Goal: Task Accomplishment & Management: Manage account settings

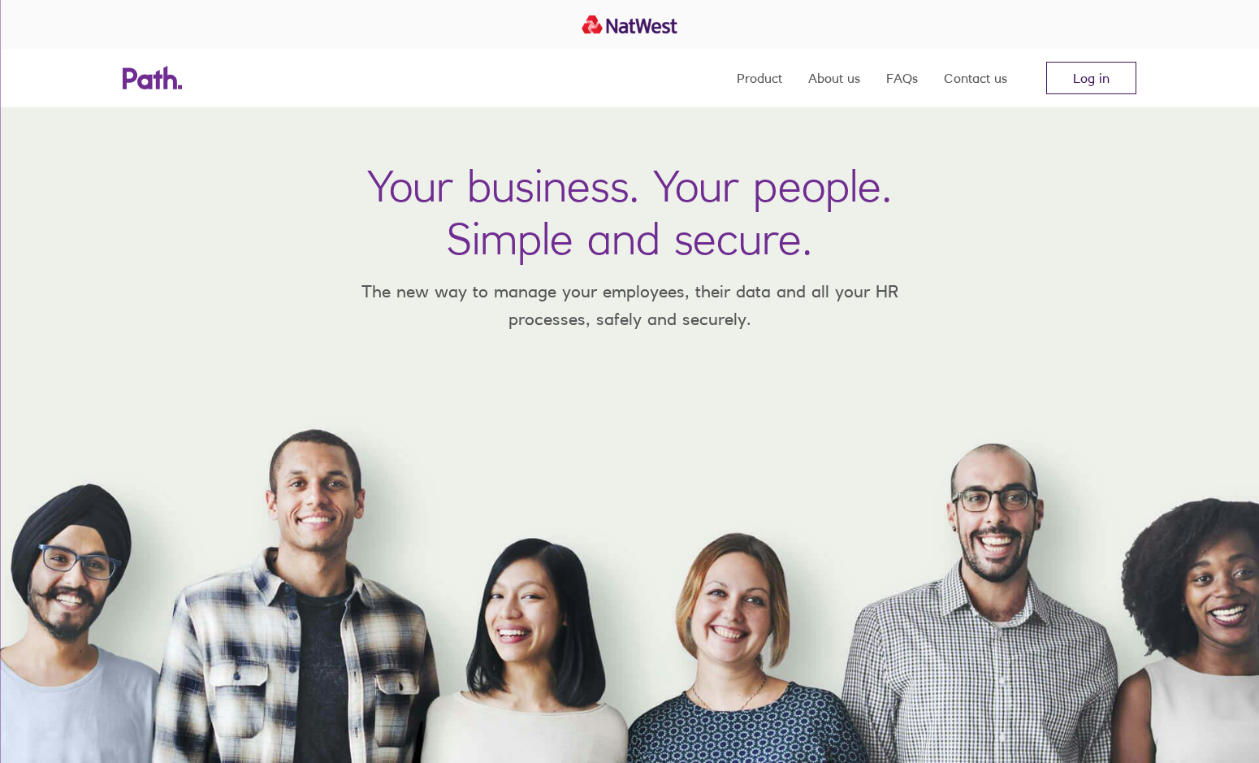
click at [1088, 79] on link "Log in" at bounding box center [1091, 78] width 90 height 32
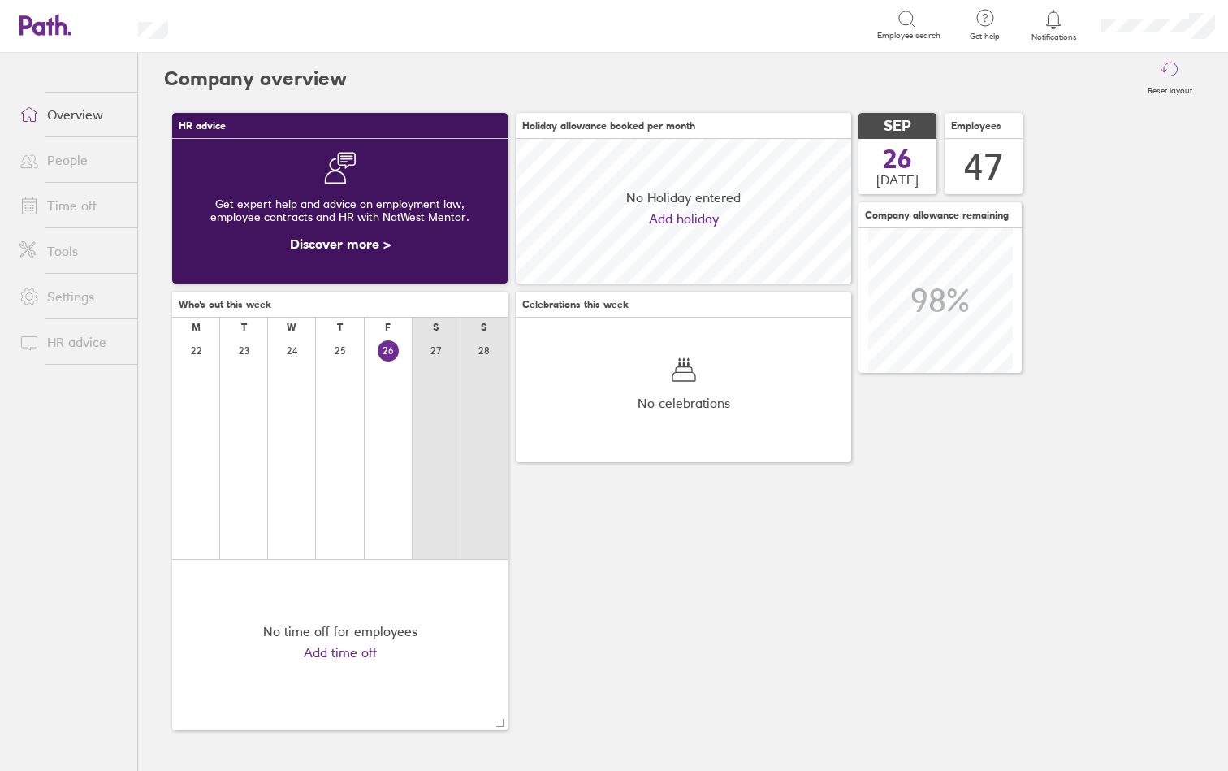
scroll to position [145, 335]
click at [80, 210] on link "Time off" at bounding box center [71, 205] width 131 height 32
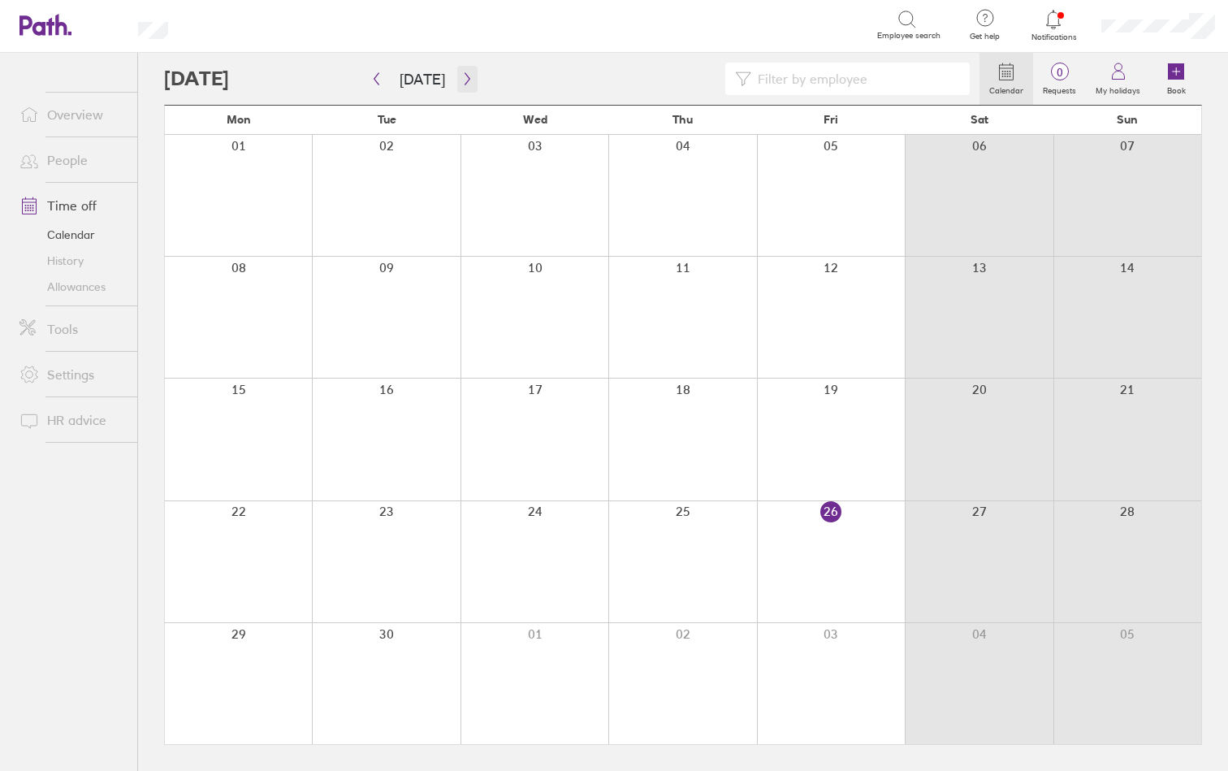
click at [461, 82] on icon "button" at bounding box center [467, 78] width 12 height 13
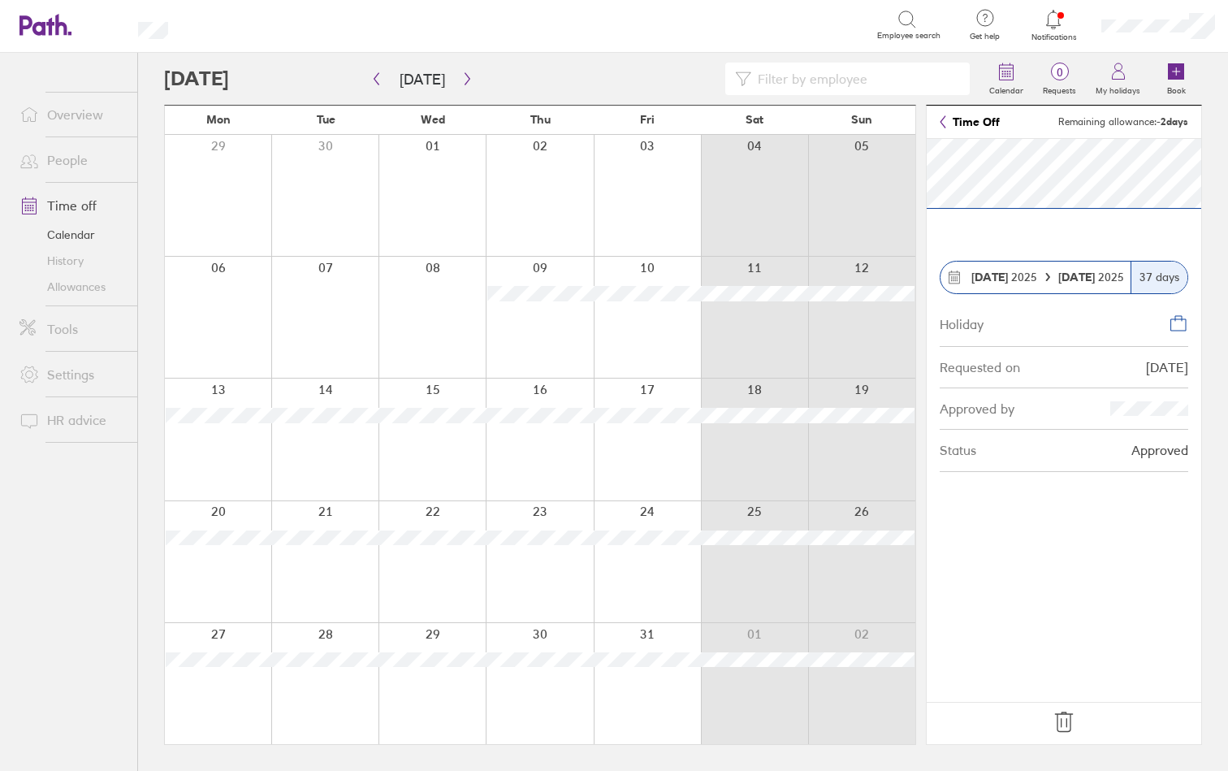
click at [1026, 276] on span "[DATE]" at bounding box center [1004, 276] width 66 height 13
click at [976, 273] on strong "[DATE]" at bounding box center [989, 277] width 37 height 15
click at [953, 274] on icon at bounding box center [954, 277] width 15 height 15
click at [461, 80] on icon "button" at bounding box center [467, 78] width 12 height 13
click at [1064, 718] on icon at bounding box center [1064, 722] width 26 height 26
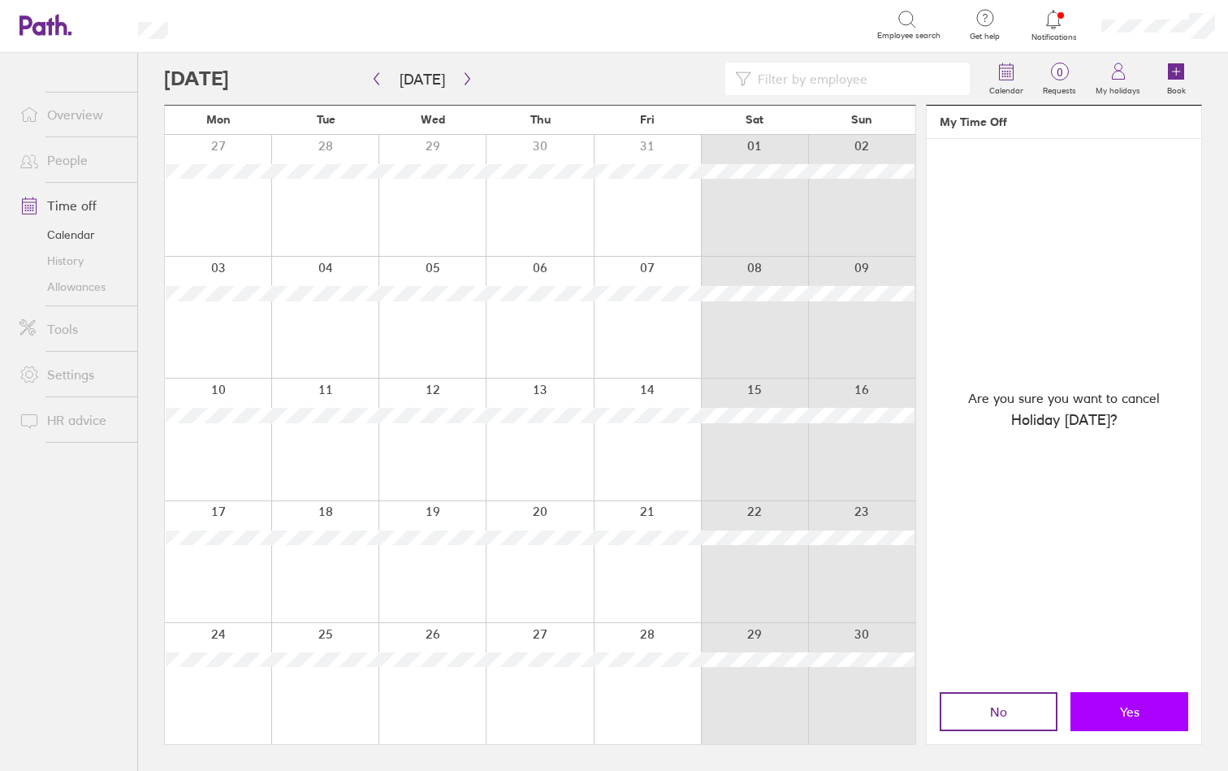
click at [1113, 706] on button "Yes" at bounding box center [1129, 711] width 118 height 39
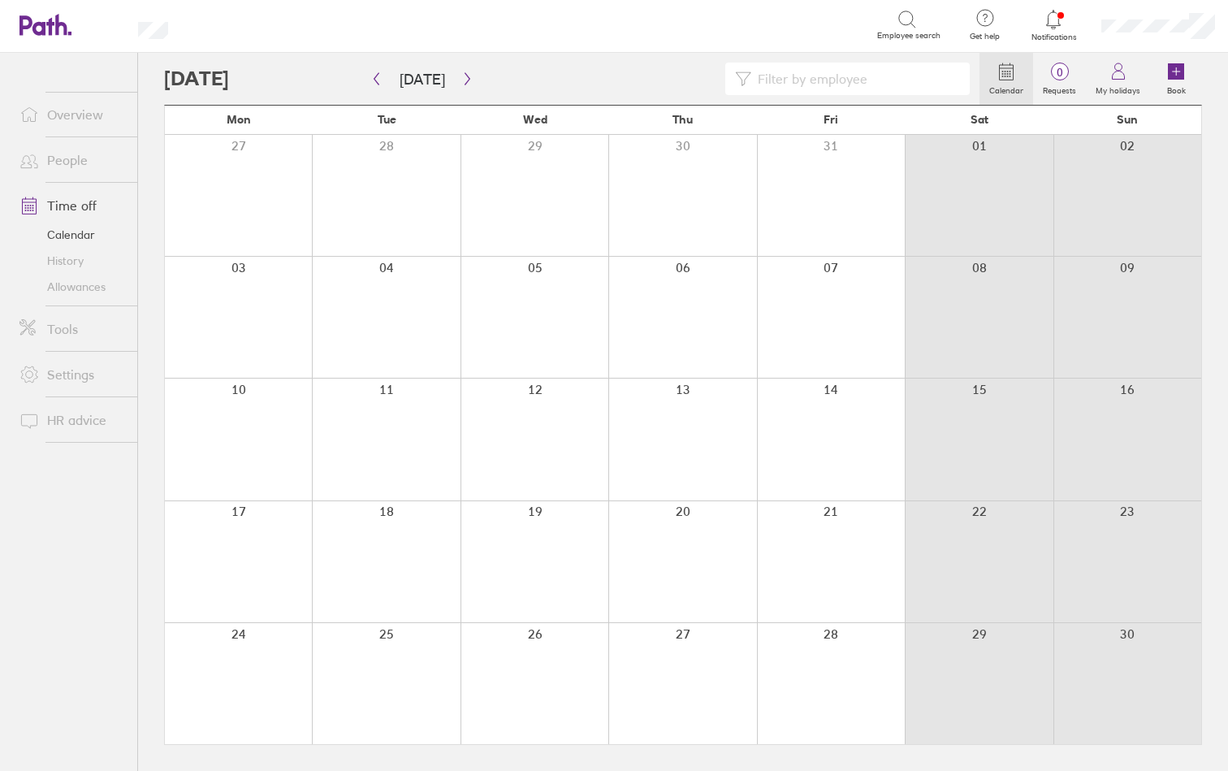
click at [694, 289] on div at bounding box center [682, 317] width 148 height 121
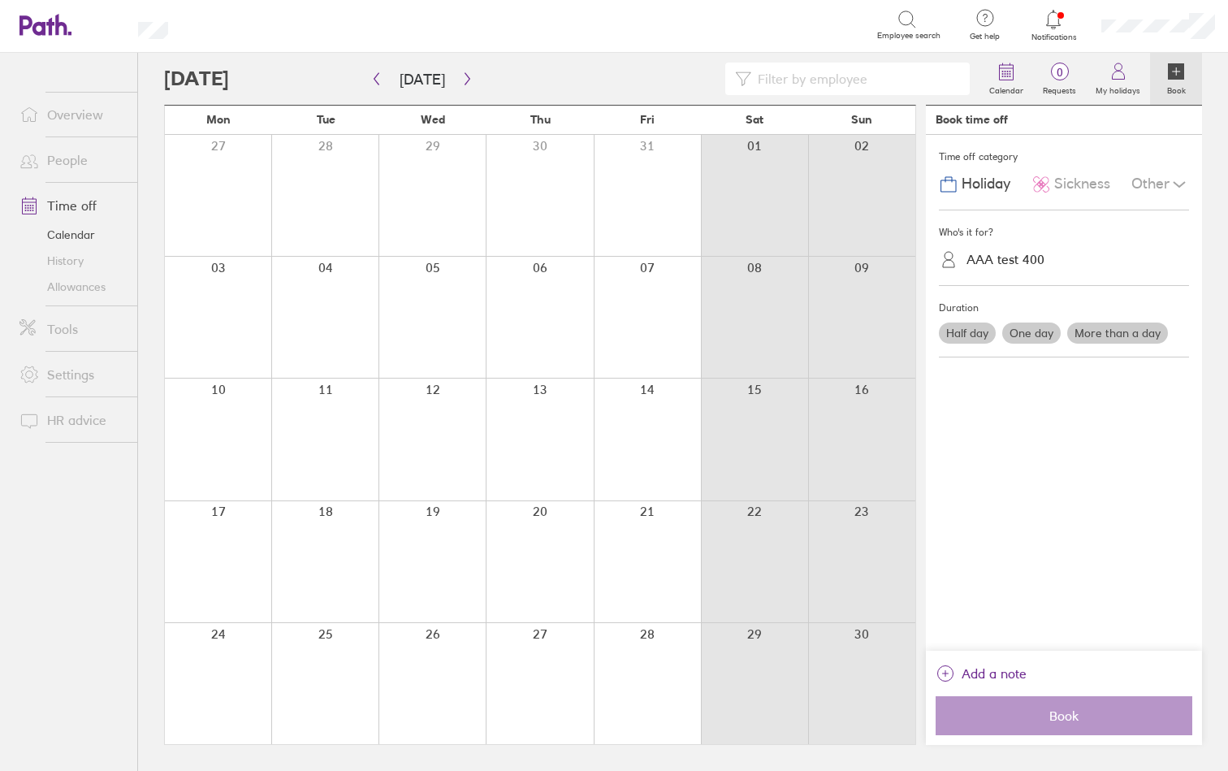
click at [1010, 261] on div "AAA test 400" at bounding box center [1005, 259] width 78 height 15
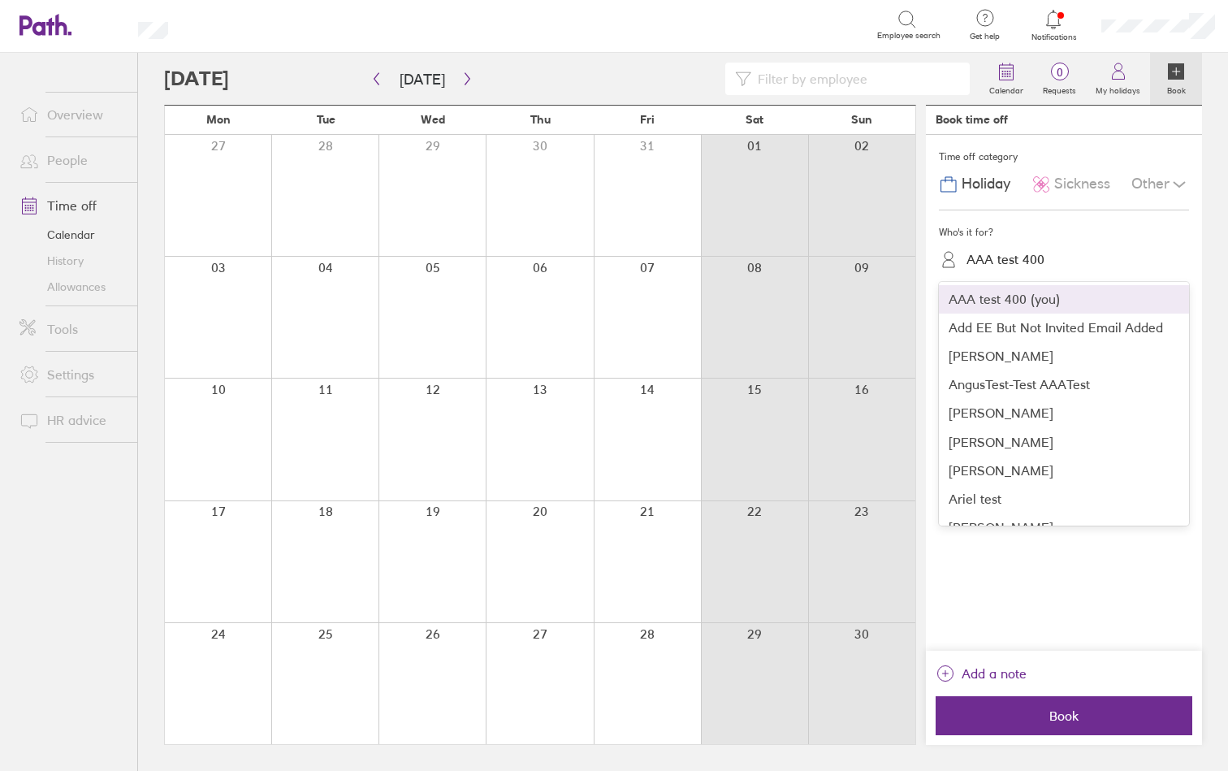
click at [1019, 295] on div "AAA test 400 (you)" at bounding box center [1064, 299] width 250 height 28
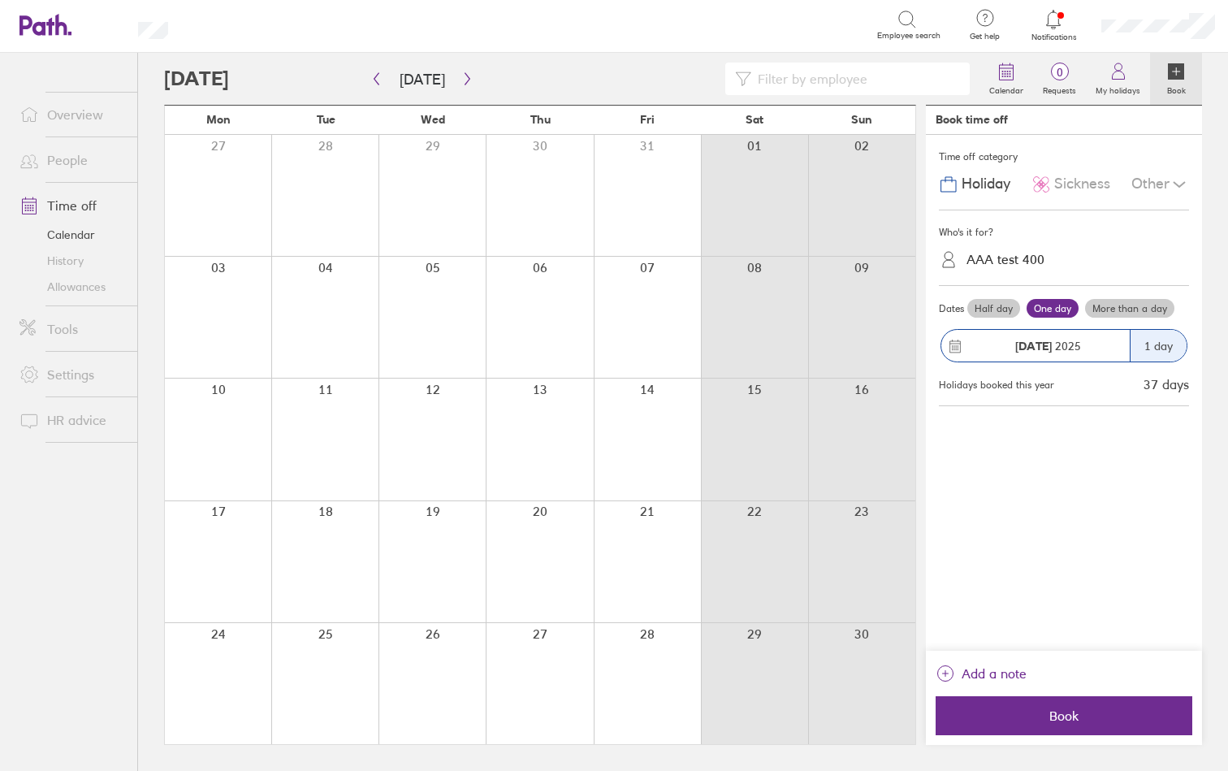
click at [1146, 348] on div "1 day" at bounding box center [1158, 346] width 57 height 32
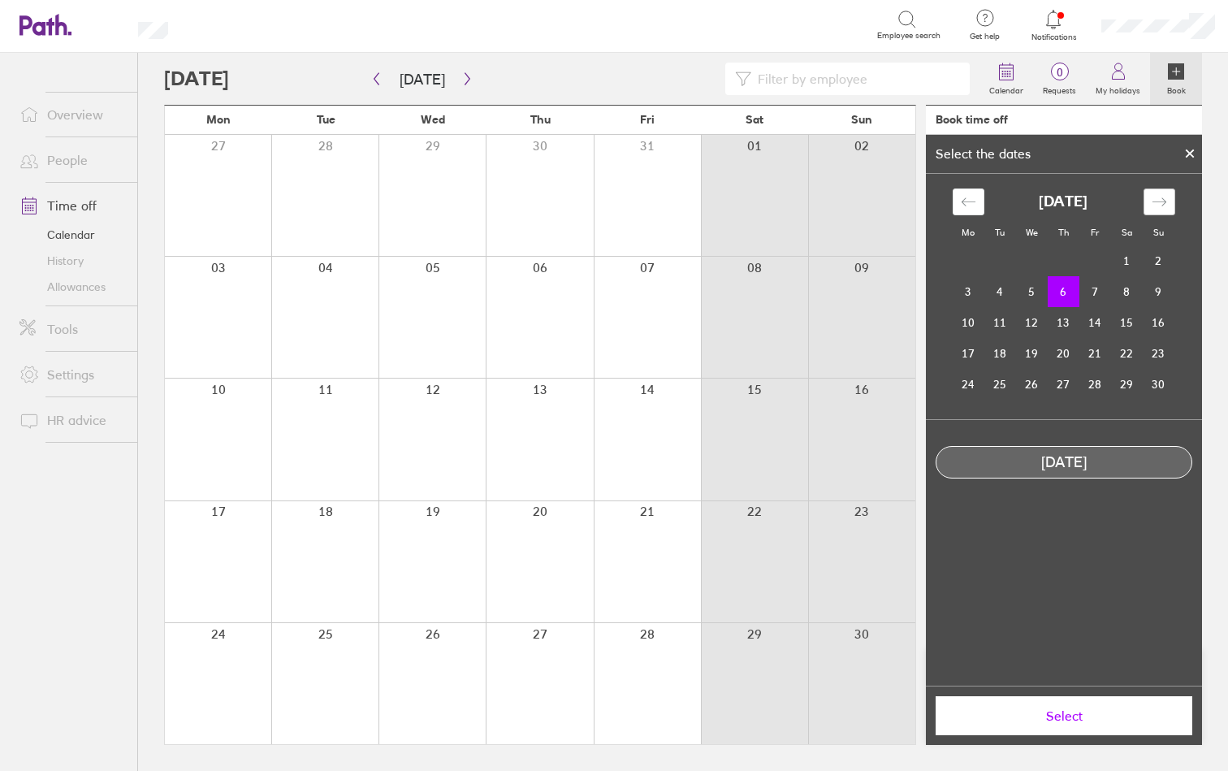
click at [1158, 203] on icon "Move forward to switch to the next month." at bounding box center [1159, 201] width 15 height 15
click at [1036, 383] on td "31" at bounding box center [1032, 384] width 32 height 31
click at [1070, 708] on span "Select" at bounding box center [1064, 715] width 234 height 15
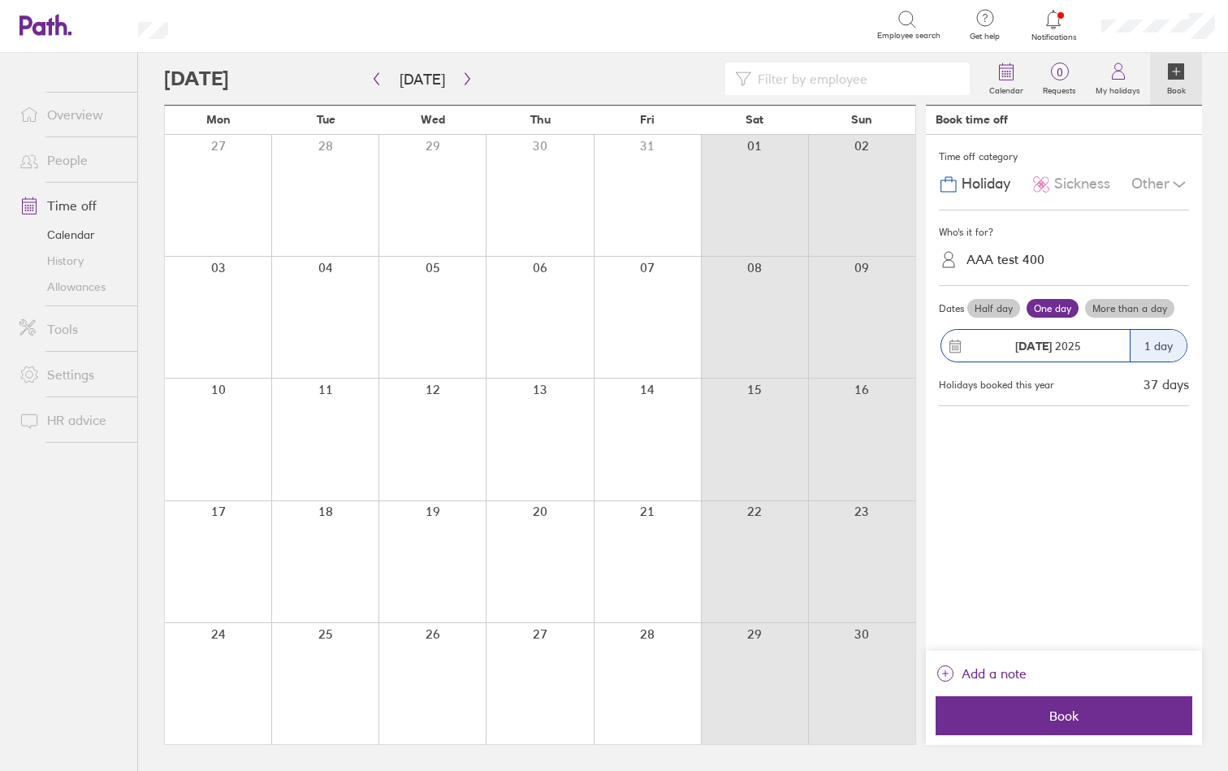
click at [1161, 183] on div "Other" at bounding box center [1160, 184] width 58 height 31
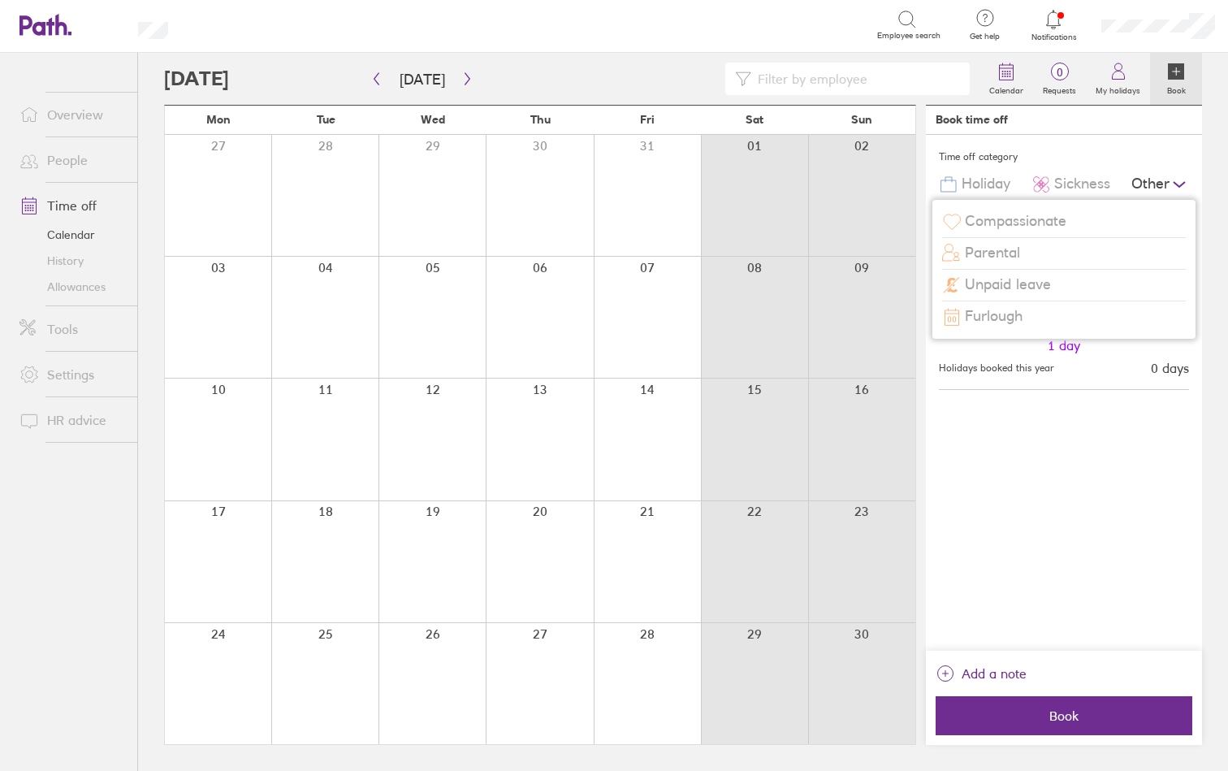
click at [1007, 310] on span "Furlough" at bounding box center [994, 316] width 58 height 17
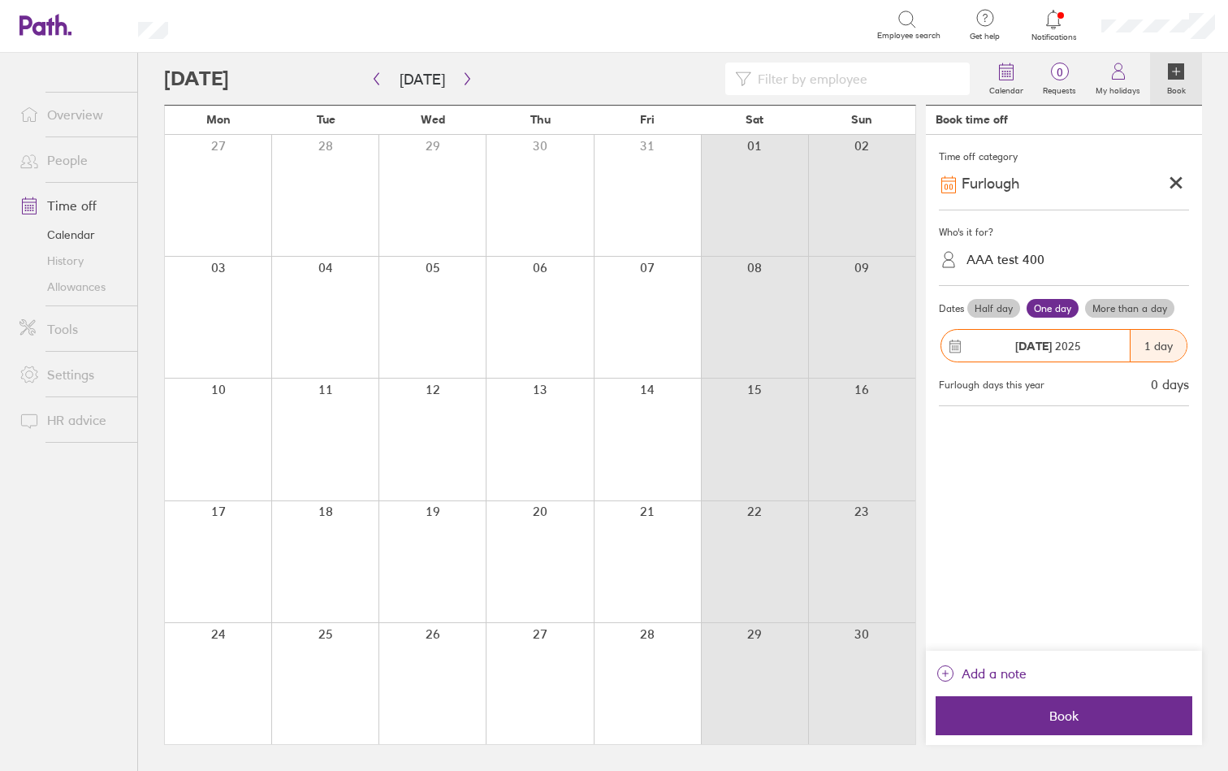
click at [1125, 314] on label "More than a day" at bounding box center [1129, 308] width 89 height 19
click at [0, 0] on input "More than a day" at bounding box center [0, 0] width 0 height 0
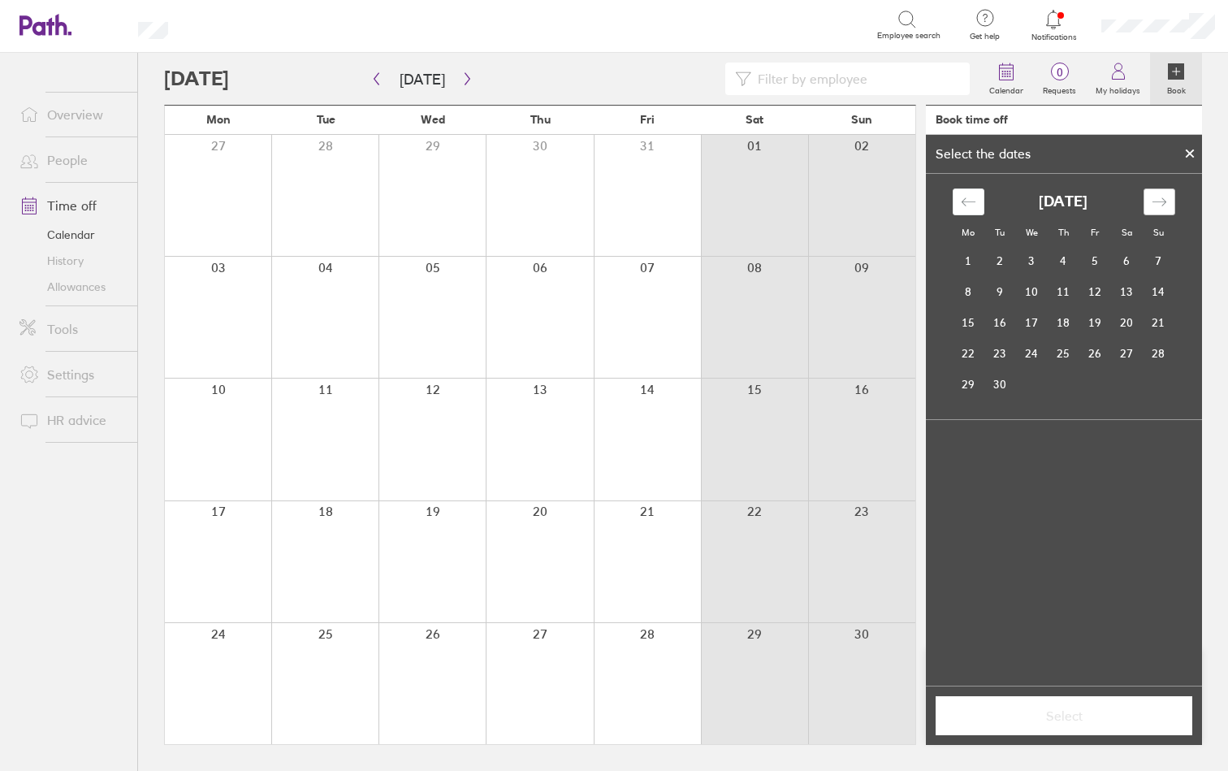
click at [1157, 205] on icon "Move forward to switch to the next month." at bounding box center [1159, 201] width 15 height 15
click at [1068, 302] on td "6" at bounding box center [1064, 291] width 32 height 31
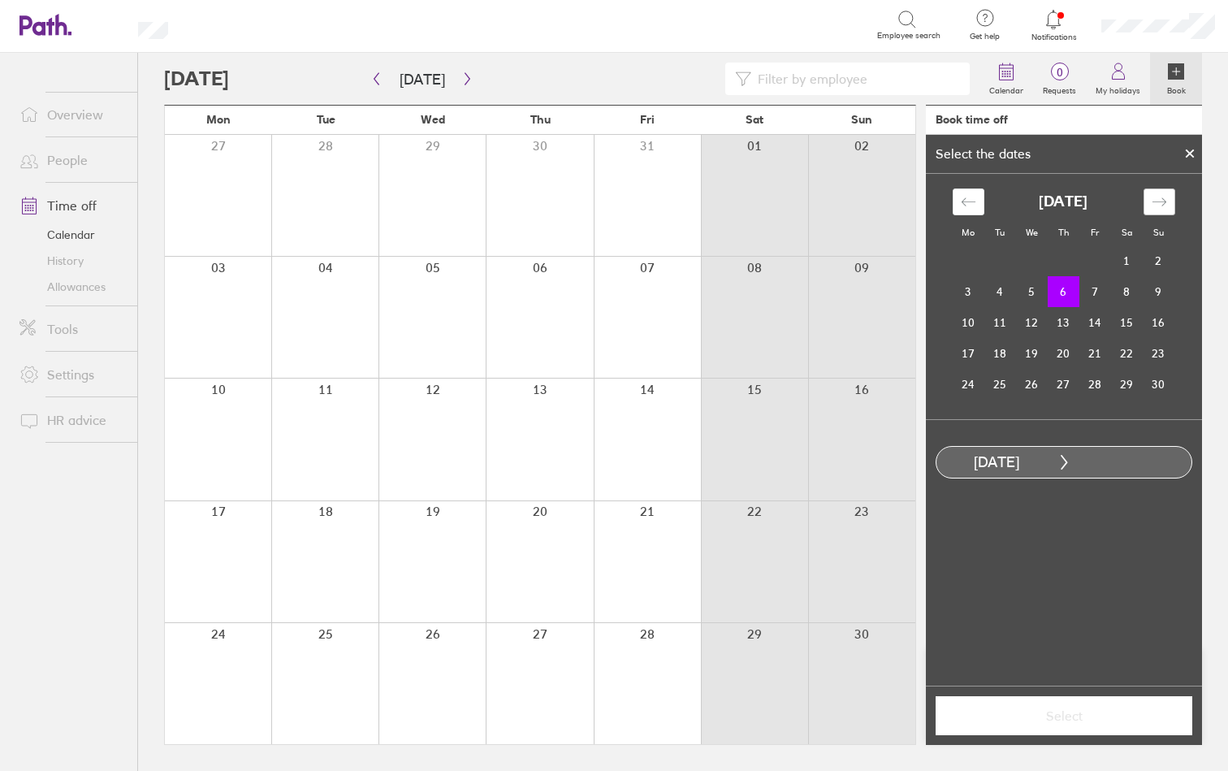
click at [1163, 209] on icon "Move forward to switch to the next month." at bounding box center [1159, 201] width 15 height 15
click at [1094, 351] on td "26" at bounding box center [1095, 353] width 32 height 31
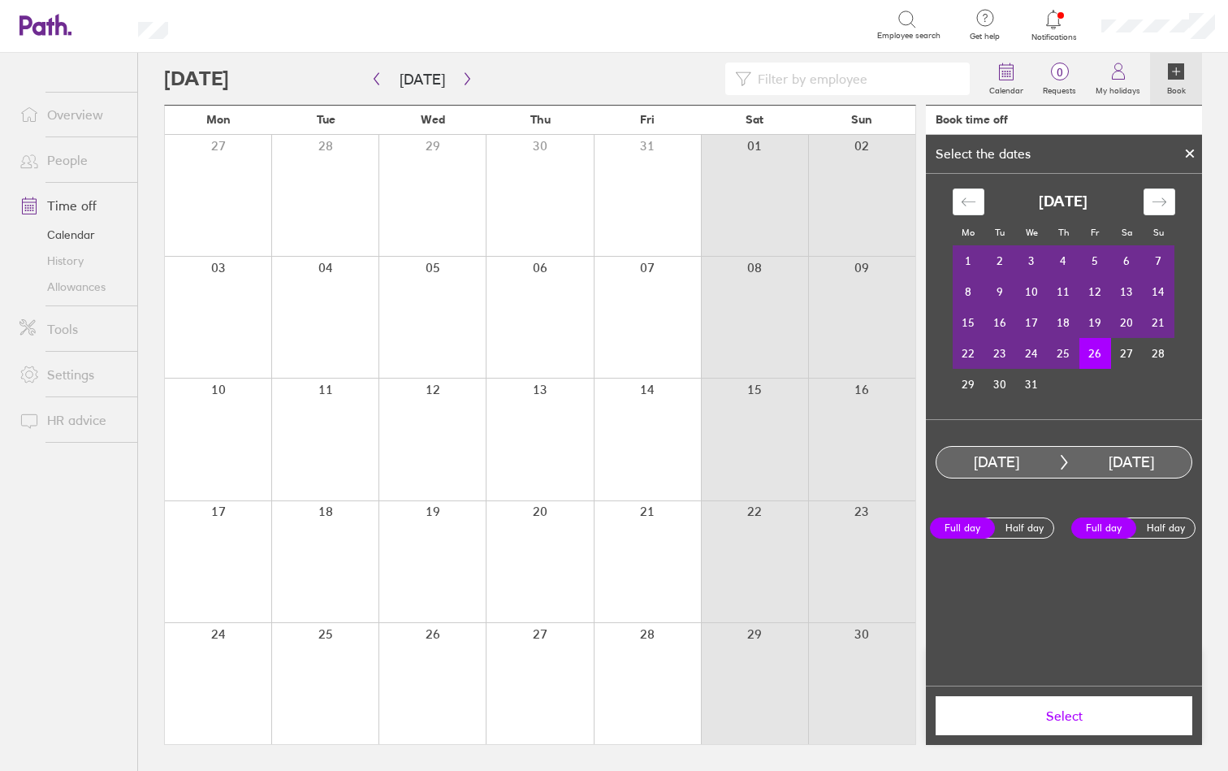
click at [1069, 711] on span "Select" at bounding box center [1064, 715] width 234 height 15
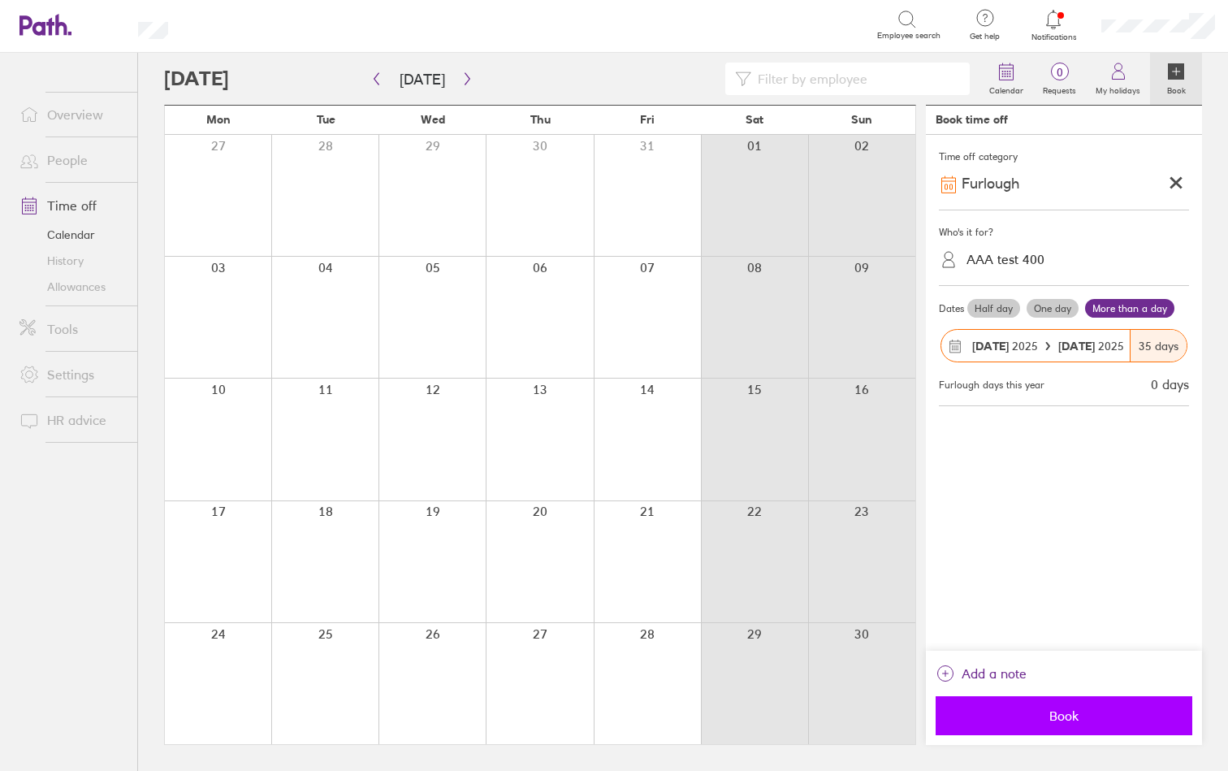
click at [1062, 708] on span "Book" at bounding box center [1064, 715] width 234 height 15
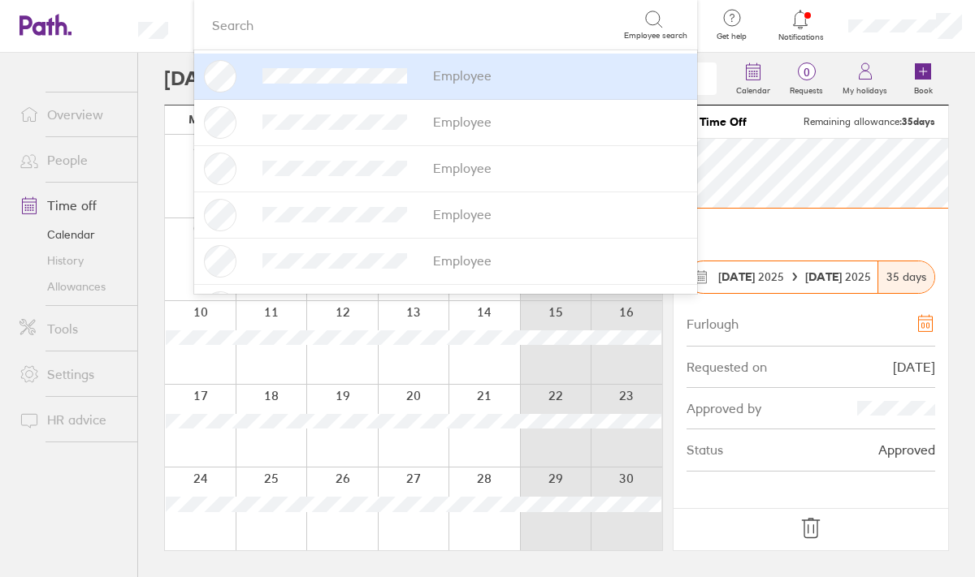
click at [629, 360] on div at bounding box center [625, 342] width 71 height 83
click at [759, 356] on div "Requested on [DATE]" at bounding box center [810, 367] width 249 height 41
click at [413, 365] on div at bounding box center [413, 342] width 71 height 83
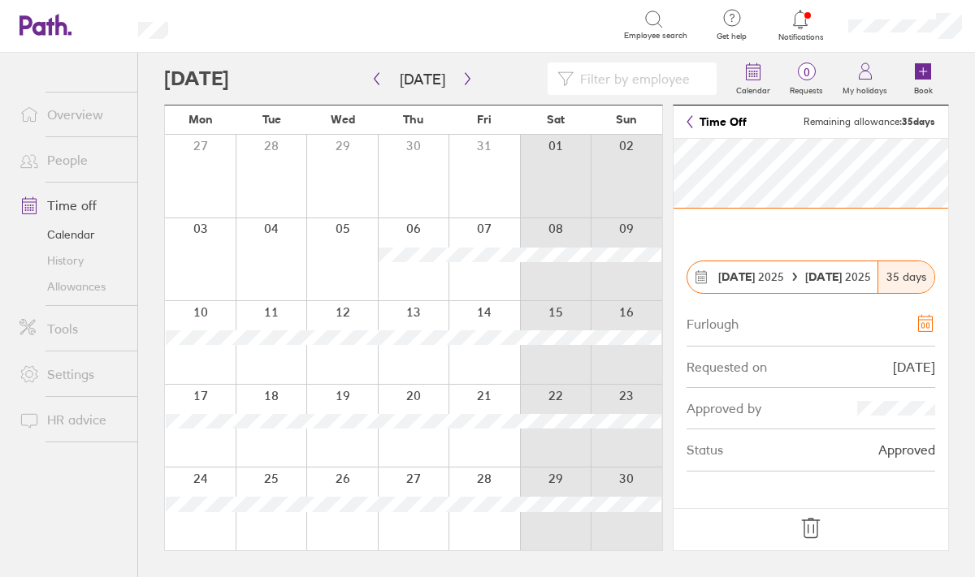
click at [599, 227] on div at bounding box center [625, 259] width 71 height 83
click at [407, 156] on div at bounding box center [413, 176] width 71 height 83
click at [693, 121] on link "Time Off" at bounding box center [716, 121] width 60 height 13
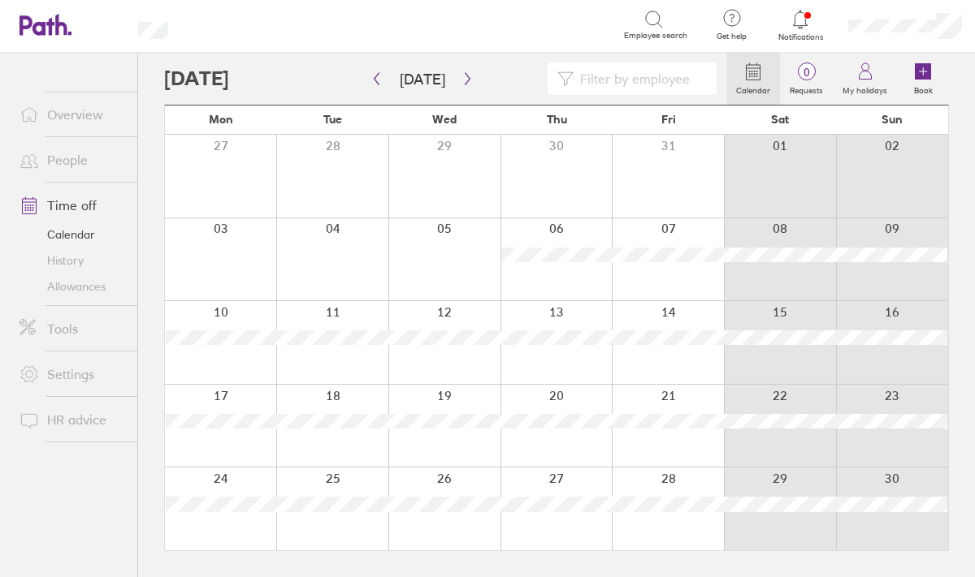
click at [920, 176] on div at bounding box center [892, 176] width 112 height 83
click at [147, 71] on div "Calendar 0 Requests My holidays Book [DATE] [DATE] Mon Tue Wed Thu Fri Sat Sun …" at bounding box center [556, 315] width 837 height 525
